Goal: Obtain resource: Download file/media

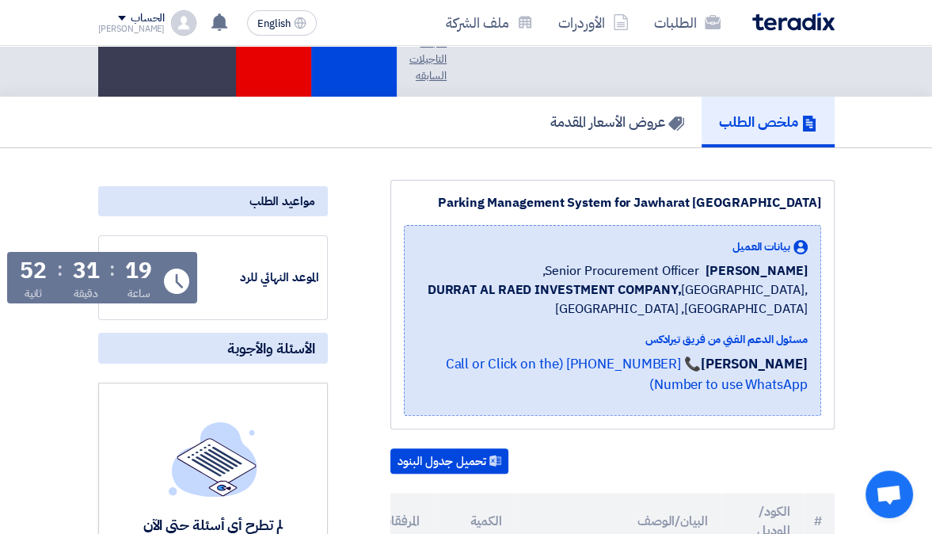
scroll to position [222, 0]
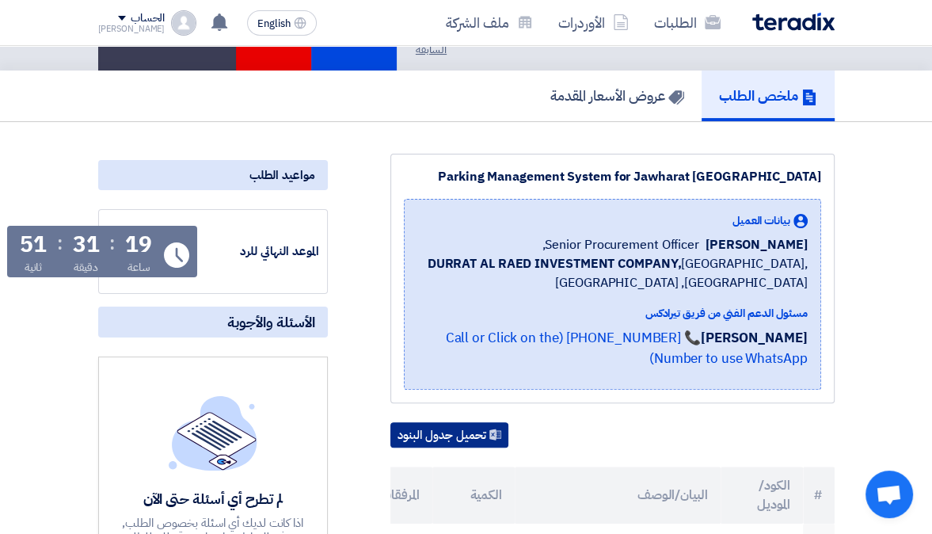
click at [488, 422] on button "تحميل جدول البنود" at bounding box center [449, 434] width 118 height 25
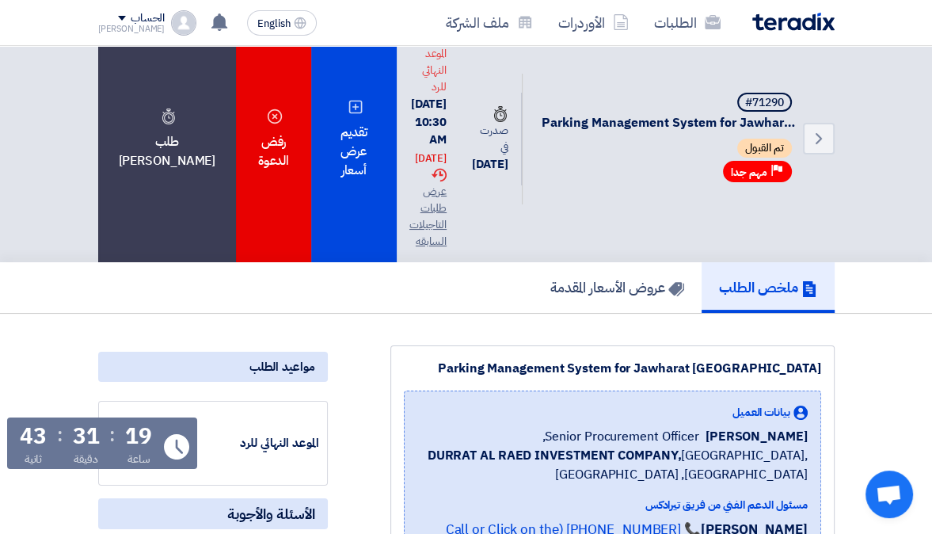
scroll to position [0, 0]
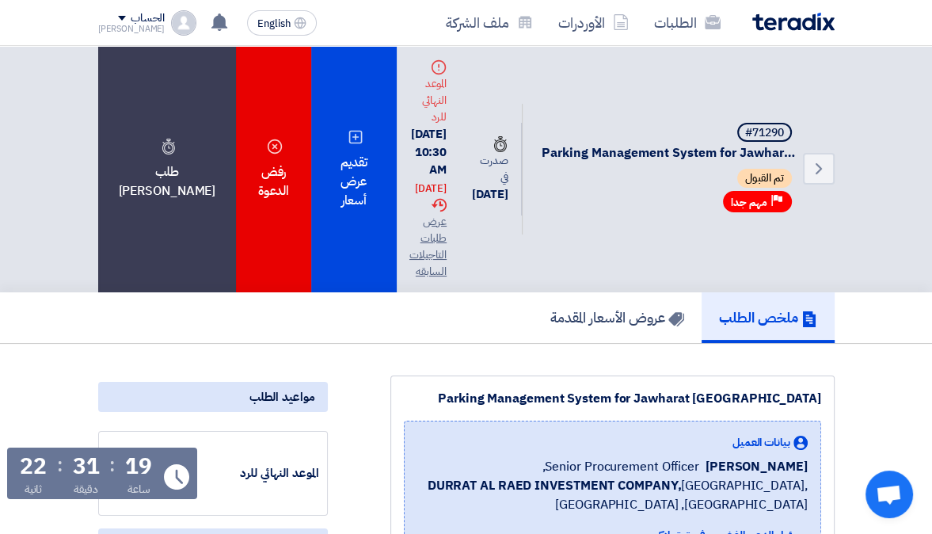
click at [880, 17] on nav "الطلبات الأوردرات ملف الشركة English EN لا توجد إشعارات جديدة لديك الحساب Ahmad" at bounding box center [466, 23] width 932 height 46
click at [795, 17] on img at bounding box center [793, 22] width 82 height 18
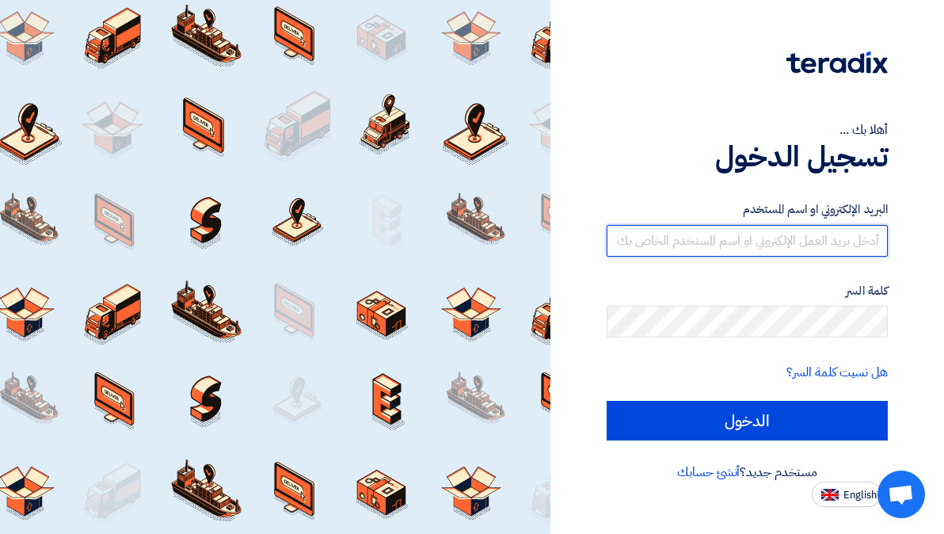
type input "[EMAIL_ADDRESS][DOMAIN_NAME]"
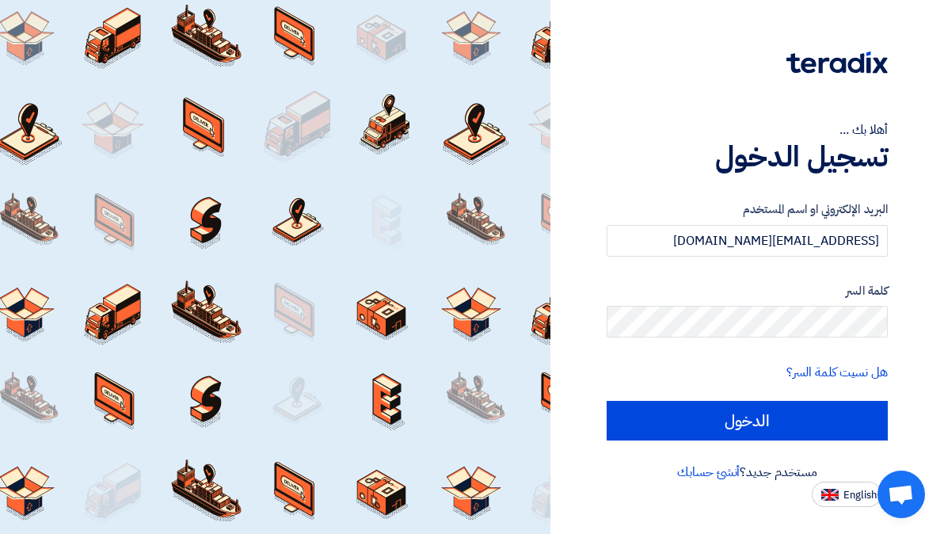
click at [902, 275] on div "أهلا بك ... تسجيل الدخول البريد الإلكتروني او اسم المستخدم [EMAIL_ADDRESS][DOMA…" at bounding box center [747, 253] width 370 height 507
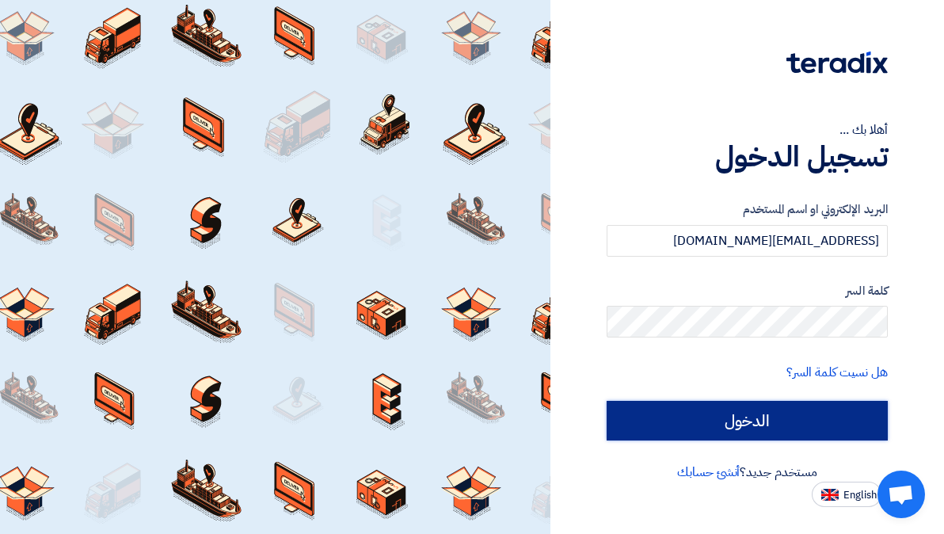
click at [786, 410] on input "الدخول" at bounding box center [746, 421] width 281 height 40
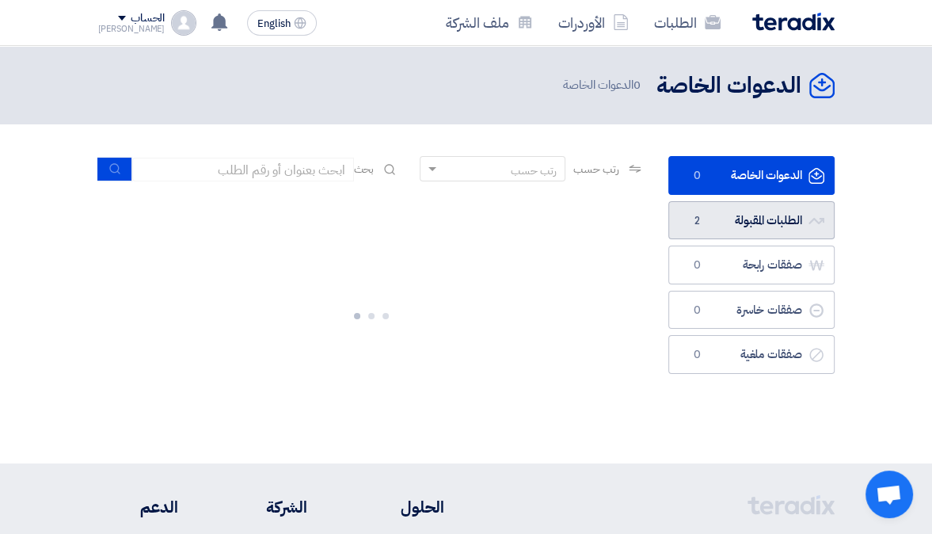
click at [760, 211] on link "الطلبات المقبولة الطلبات المقبولة 2" at bounding box center [751, 220] width 166 height 39
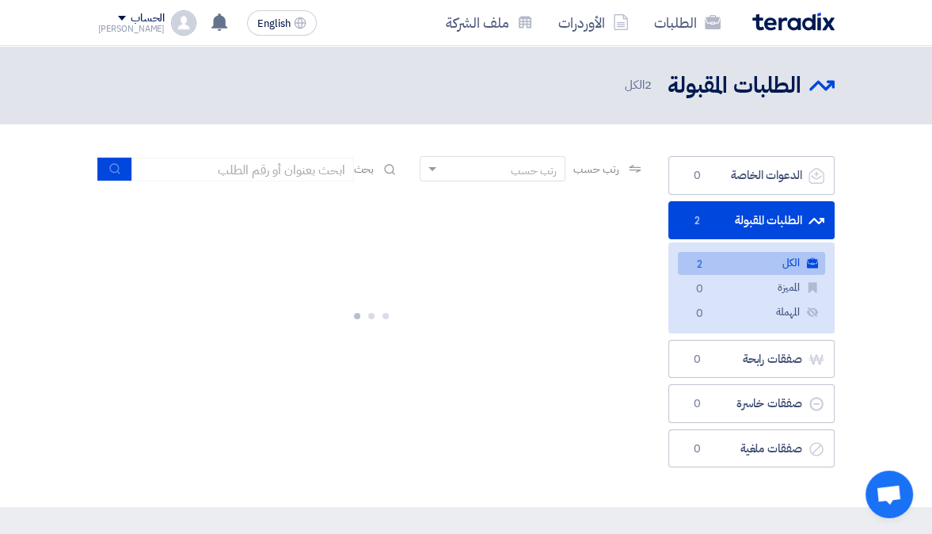
click at [752, 260] on link "الكل الكل 2" at bounding box center [751, 263] width 147 height 23
click at [761, 228] on link "الطلبات المقبولة الطلبات المقبولة 2" at bounding box center [751, 220] width 166 height 39
click at [757, 266] on link "الكل الكل 2" at bounding box center [751, 263] width 147 height 23
click at [806, 262] on link "الكل الكل 2" at bounding box center [751, 263] width 147 height 23
click at [658, 11] on link "الطلبات" at bounding box center [687, 22] width 92 height 37
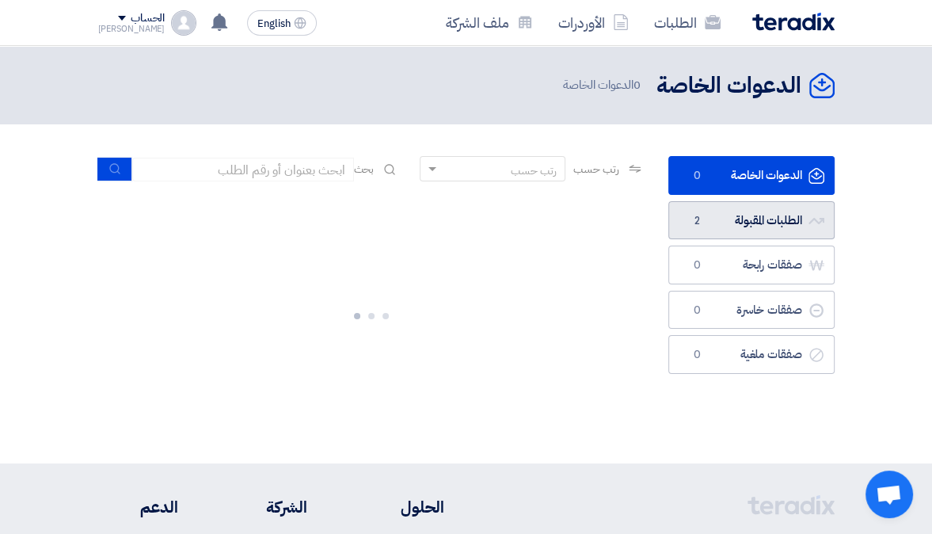
click at [739, 210] on link "الطلبات المقبولة الطلبات المقبولة 2" at bounding box center [751, 220] width 166 height 39
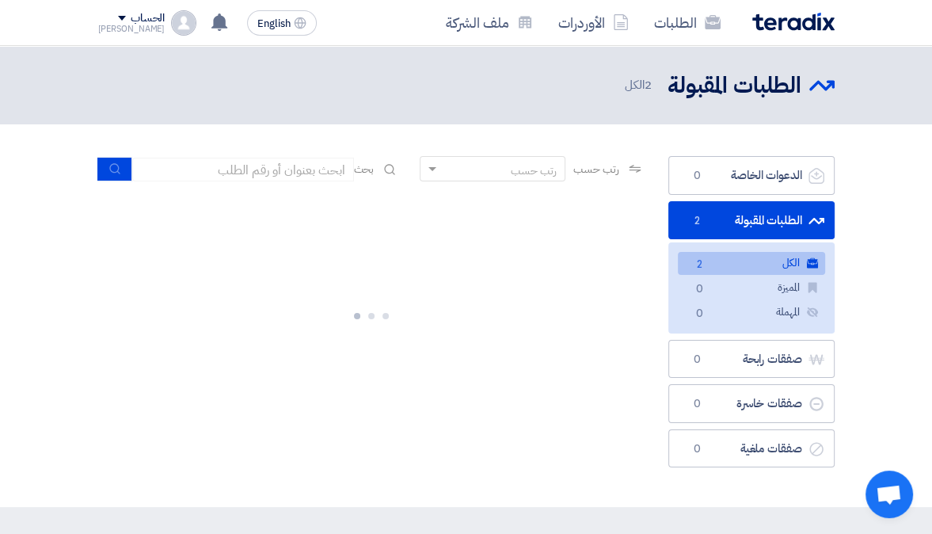
click at [701, 264] on span "2" at bounding box center [699, 264] width 19 height 17
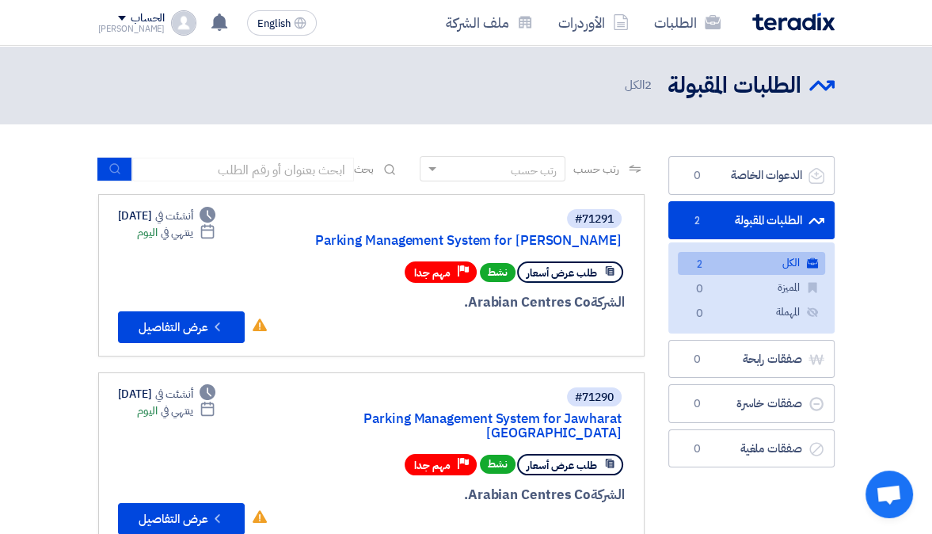
click at [82, 340] on section "الدعوات الخاصة الدعوات الخاصة 0 الطلبات المقبولة الطلبات المقبولة 2 الكل الكل 2…" at bounding box center [466, 359] width 932 height 471
click at [758, 218] on link "الطلبات المقبولة الطلبات المقبولة 2" at bounding box center [751, 220] width 166 height 39
click at [218, 332] on icon "Check details" at bounding box center [217, 326] width 15 height 15
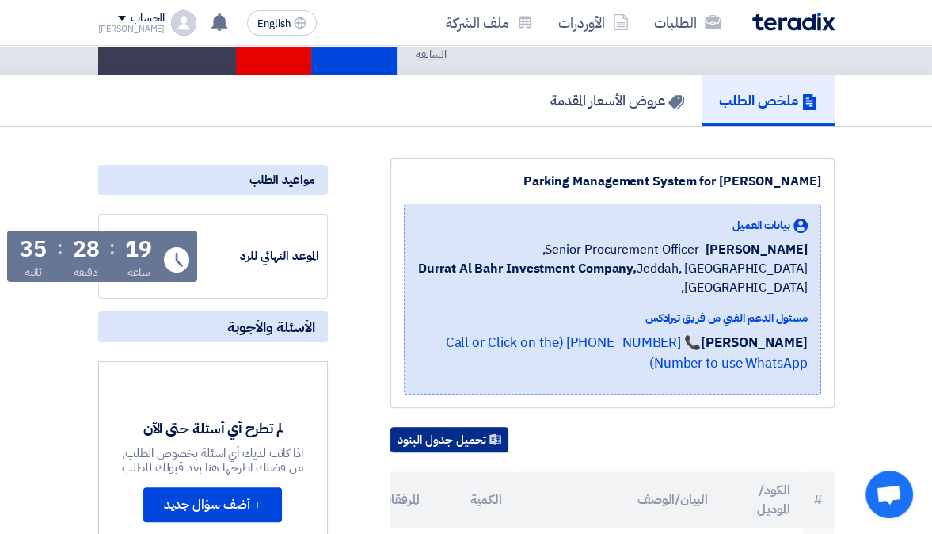
scroll to position [214, 0]
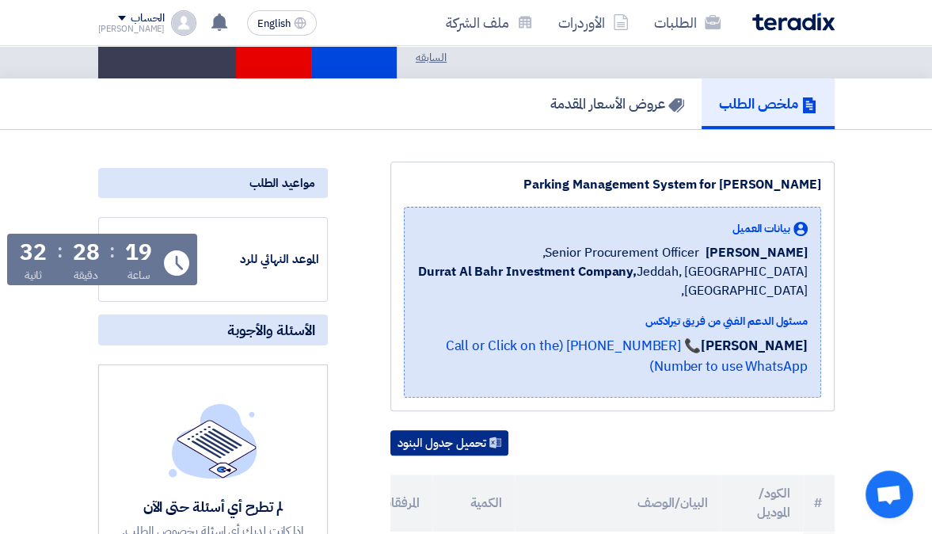
click at [436, 430] on button "تحميل جدول البنود" at bounding box center [449, 442] width 118 height 25
